Goal: Navigation & Orientation: Understand site structure

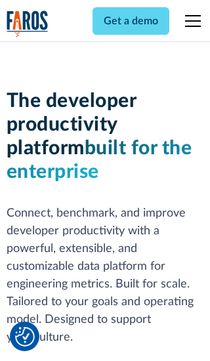
scroll to position [198, 0]
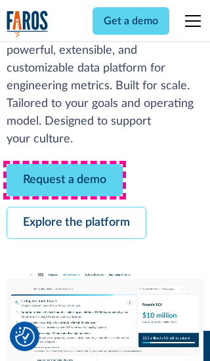
click at [64, 180] on link "Request a demo" at bounding box center [65, 180] width 116 height 32
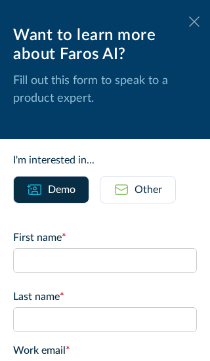
click at [194, 22] on icon at bounding box center [194, 21] width 10 height 10
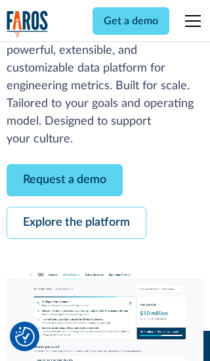
scroll to position [241, 0]
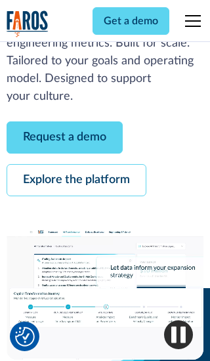
click at [76, 180] on link "Explore the platform" at bounding box center [77, 180] width 140 height 32
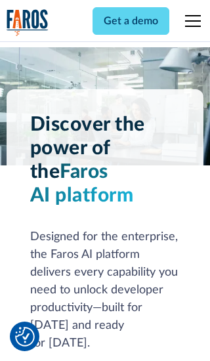
scroll to position [9861, 0]
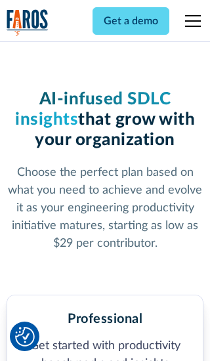
scroll to position [2039, 0]
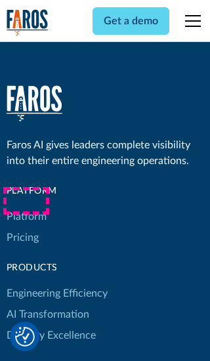
click at [26, 206] on link "Platform" at bounding box center [27, 216] width 40 height 21
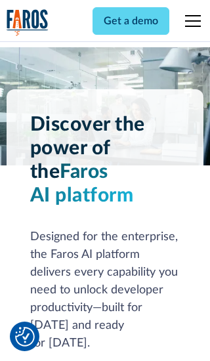
scroll to position [10283, 0]
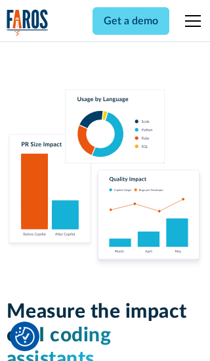
scroll to position [8117, 0]
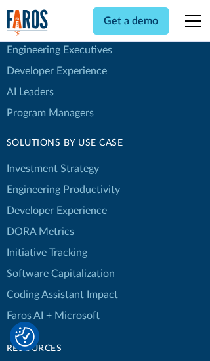
click at [39, 221] on link "DORA Metrics" at bounding box center [41, 231] width 68 height 21
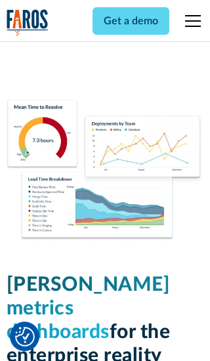
scroll to position [5751, 0]
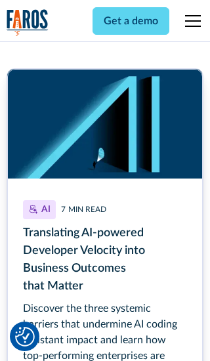
scroll to position [5877, 0]
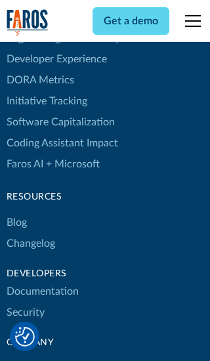
click at [30, 233] on link "Changelog" at bounding box center [31, 243] width 49 height 21
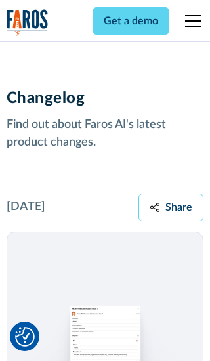
scroll to position [15854, 0]
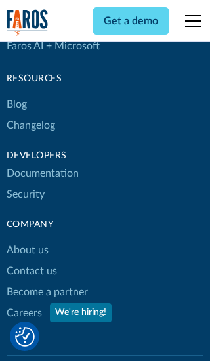
click at [27, 239] on link "About us" at bounding box center [28, 249] width 42 height 21
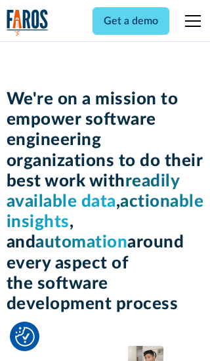
scroll to position [4530, 0]
